Goal: Find specific page/section: Find specific page/section

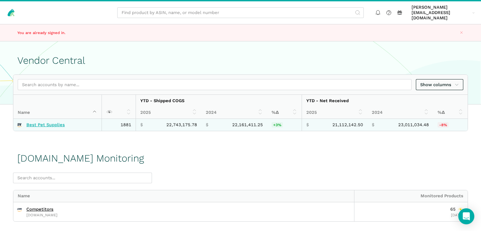
click at [55, 122] on link "Best Pet Supplies" at bounding box center [45, 124] width 38 height 5
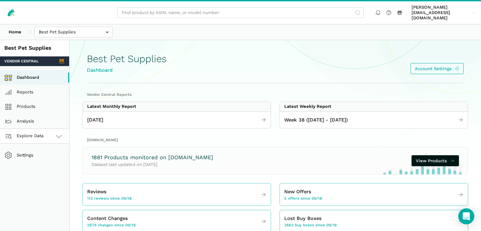
click at [47, 129] on link "Explore Data" at bounding box center [34, 136] width 69 height 15
click at [41, 158] on link "Amazon.com" at bounding box center [34, 165] width 69 height 15
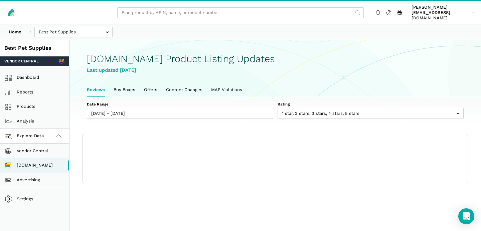
scroll to position [2, 0]
